Goal: Complete application form: Complete application form

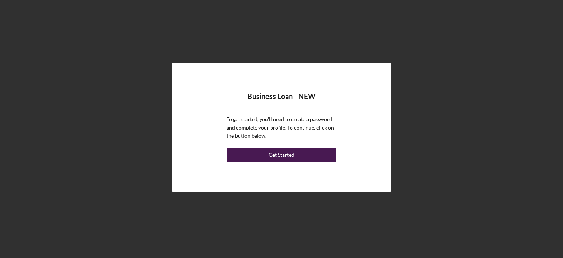
click at [289, 155] on div "Get Started" at bounding box center [282, 154] width 26 height 15
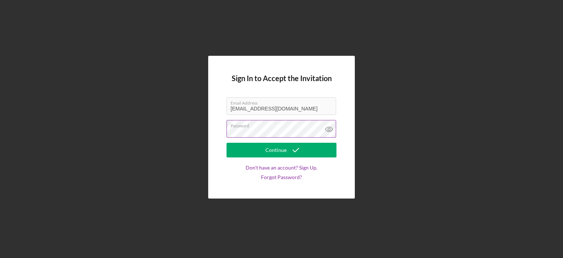
click at [267, 127] on div "Password" at bounding box center [282, 129] width 110 height 18
click at [227, 143] on button "Continue" at bounding box center [282, 150] width 110 height 15
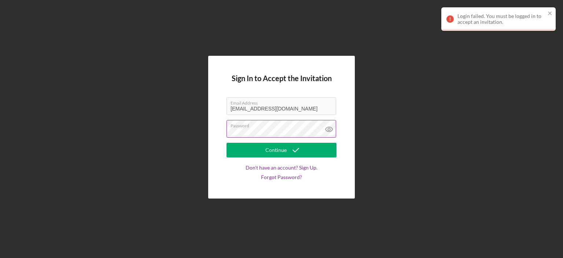
click at [227, 143] on button "Continue" at bounding box center [282, 150] width 110 height 15
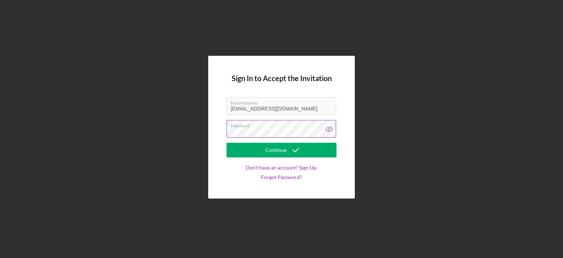
click at [227, 143] on button "Continue" at bounding box center [282, 150] width 110 height 15
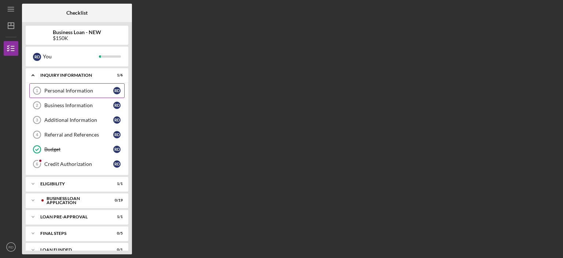
click at [68, 88] on div "Personal Information" at bounding box center [78, 91] width 69 height 6
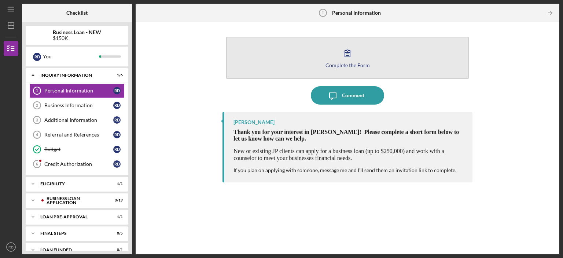
click at [347, 53] on icon "button" at bounding box center [347, 53] width 18 height 18
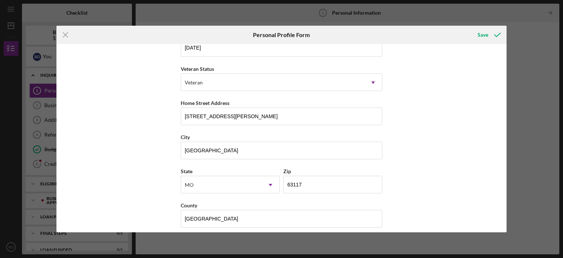
scroll to position [91, 0]
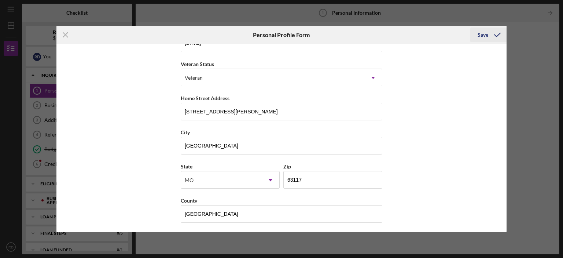
click at [487, 36] on div "Save" at bounding box center [483, 34] width 11 height 15
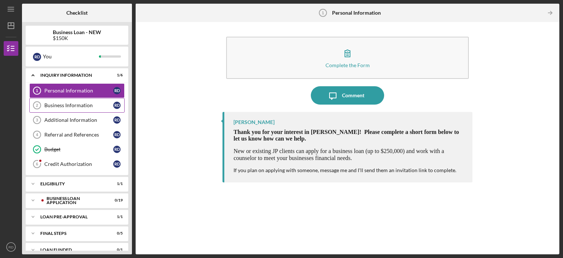
click at [80, 103] on div "Business Information" at bounding box center [78, 105] width 69 height 6
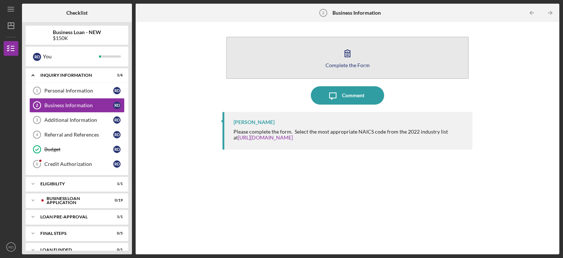
click at [350, 58] on icon "button" at bounding box center [347, 53] width 18 height 18
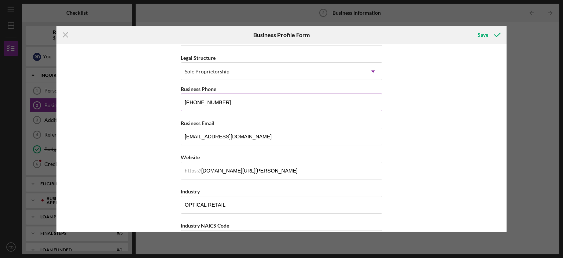
scroll to position [110, 0]
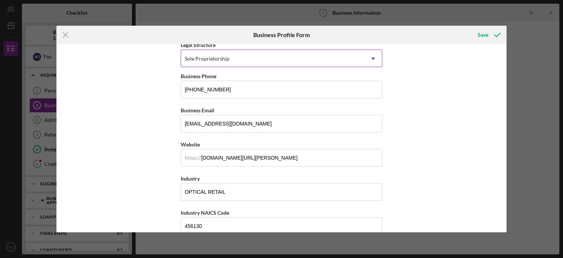
click at [369, 56] on icon "Icon/Dropdown Arrow" at bounding box center [373, 59] width 18 height 18
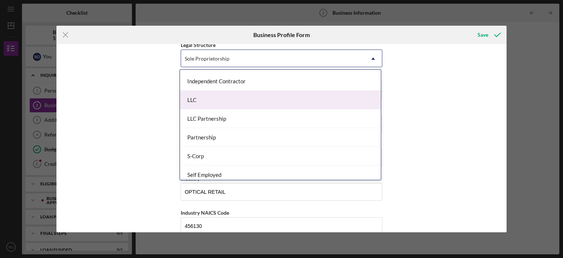
click at [202, 96] on div "LLC" at bounding box center [280, 100] width 201 height 19
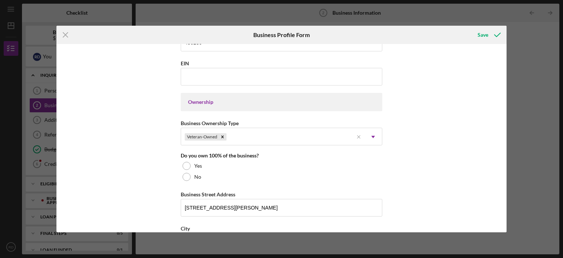
scroll to position [330, 0]
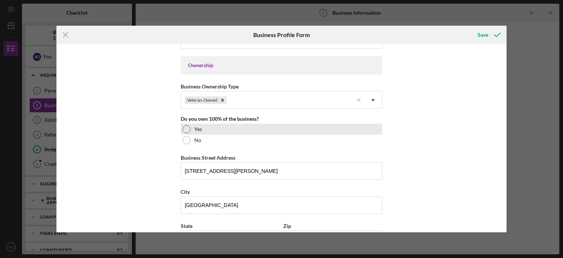
click at [191, 129] on div "Yes" at bounding box center [282, 129] width 202 height 11
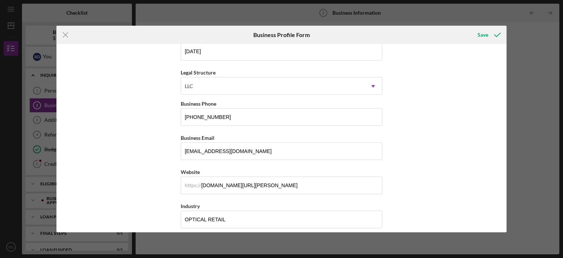
scroll to position [0, 0]
